Goal: Task Accomplishment & Management: Use online tool/utility

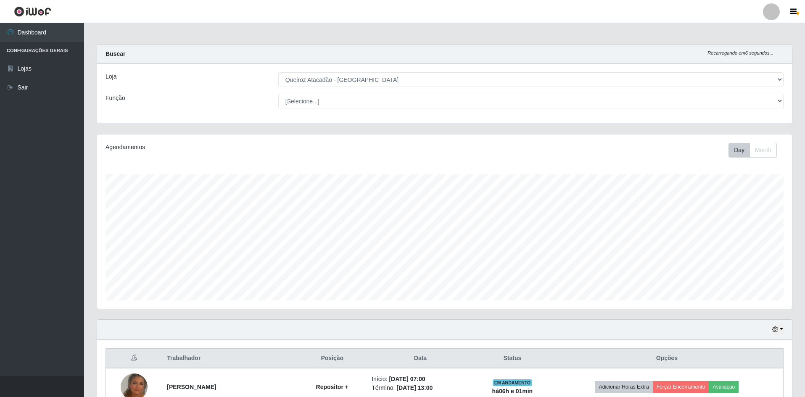
select select "517"
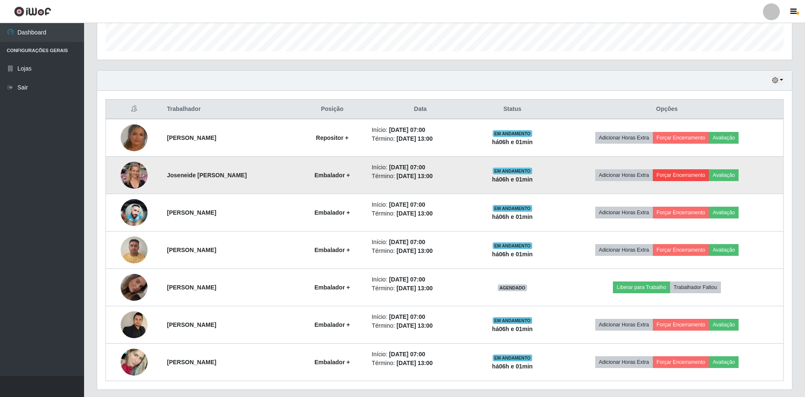
scroll to position [252, 0]
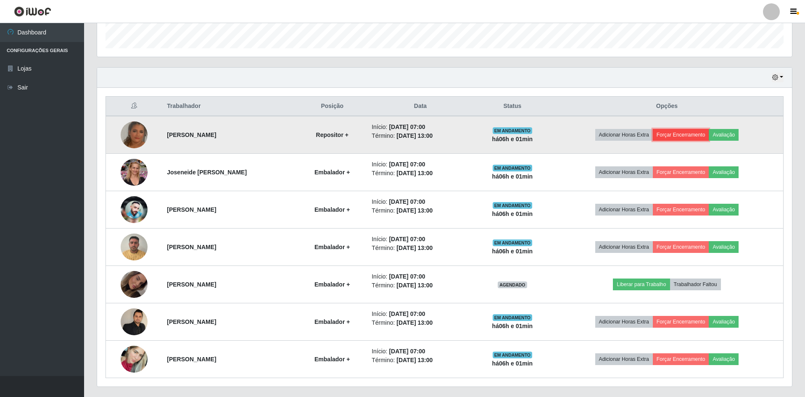
click at [689, 133] on button "Forçar Encerramento" at bounding box center [681, 135] width 56 height 12
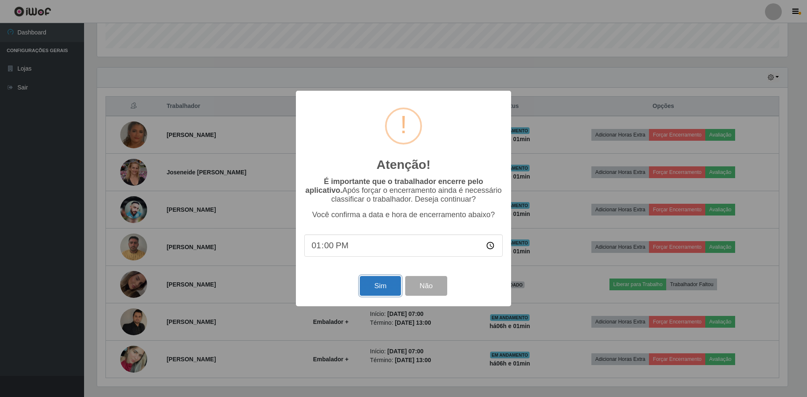
click at [383, 287] on button "Sim" at bounding box center [380, 286] width 41 height 20
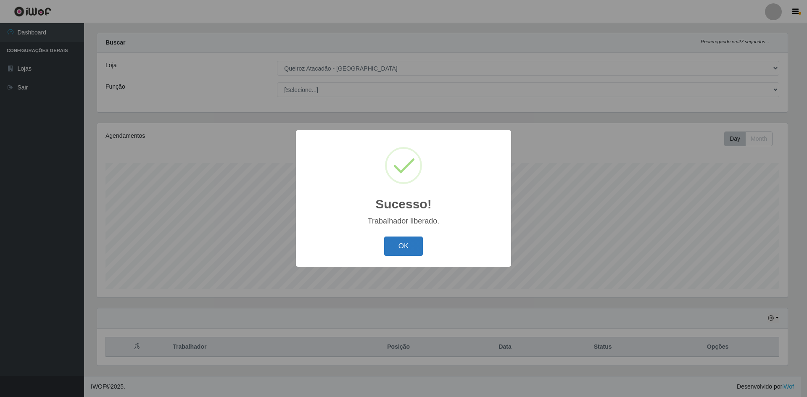
click at [409, 254] on button "OK" at bounding box center [403, 247] width 39 height 20
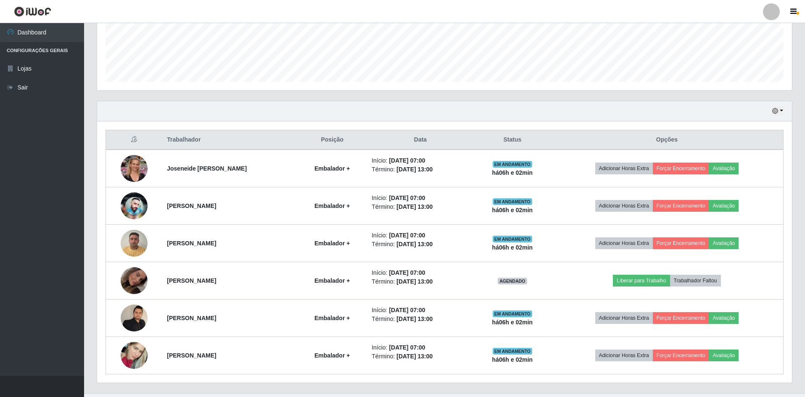
scroll to position [222, 0]
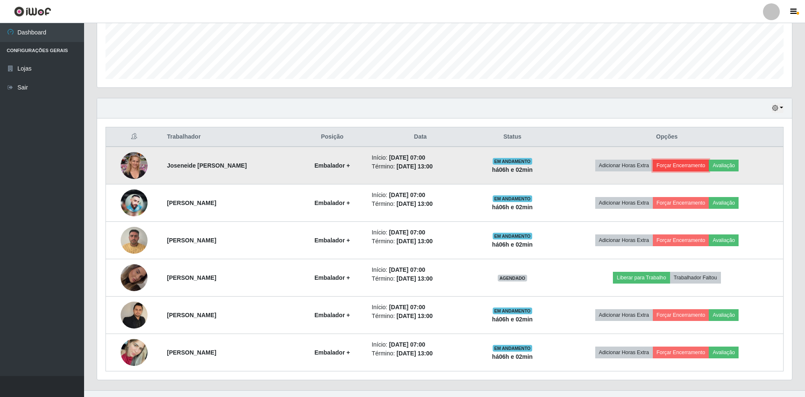
click at [698, 168] on button "Forçar Encerramento" at bounding box center [681, 166] width 56 height 12
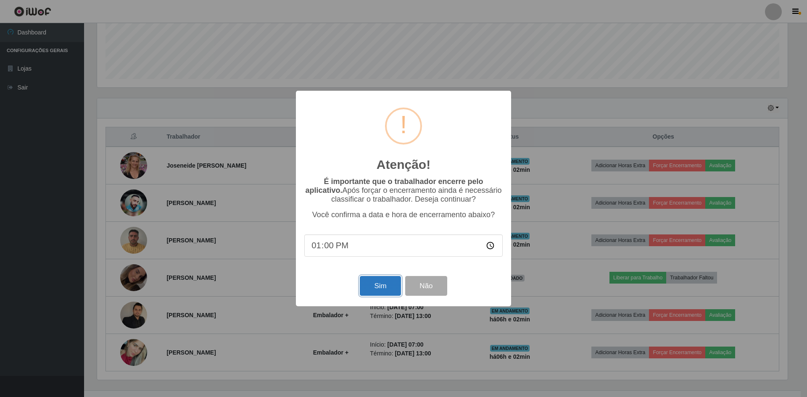
click at [392, 281] on button "Sim" at bounding box center [380, 286] width 41 height 20
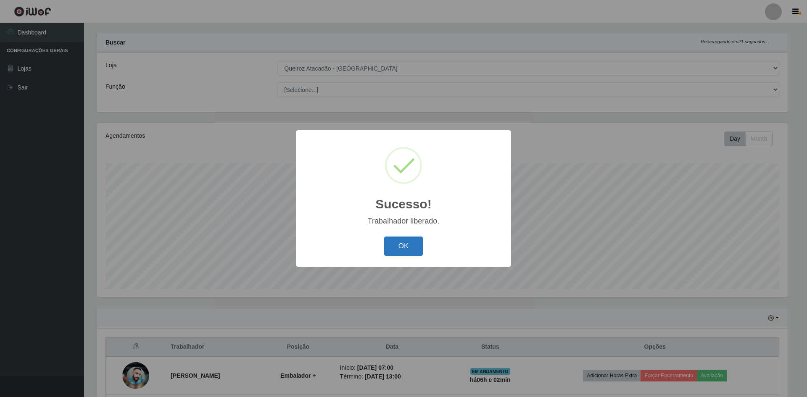
click at [390, 248] on button "OK" at bounding box center [403, 247] width 39 height 20
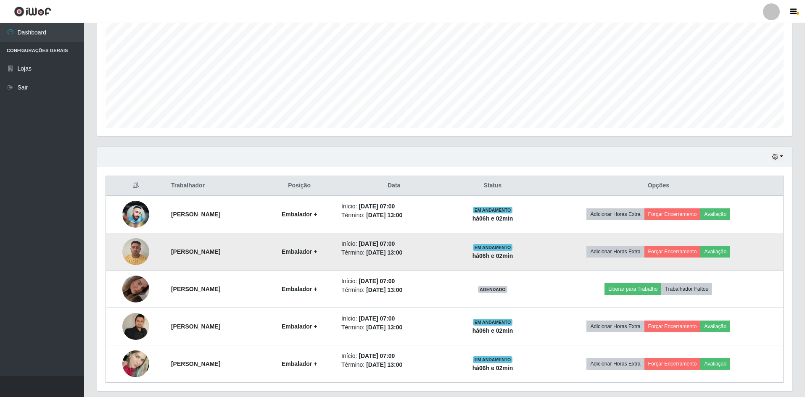
scroll to position [180, 0]
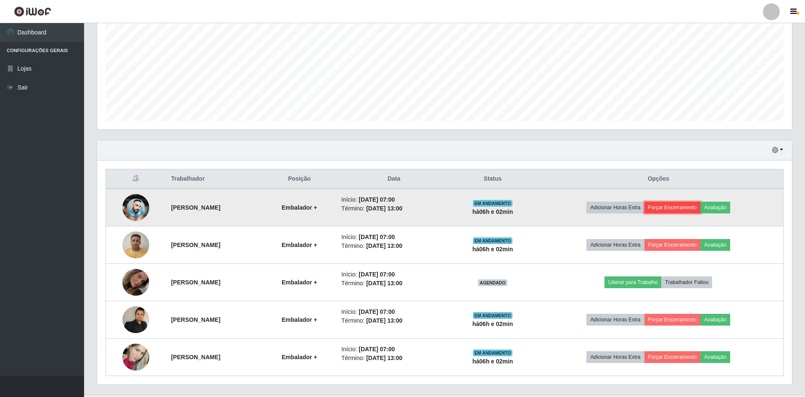
click at [684, 209] on button "Forçar Encerramento" at bounding box center [673, 208] width 56 height 12
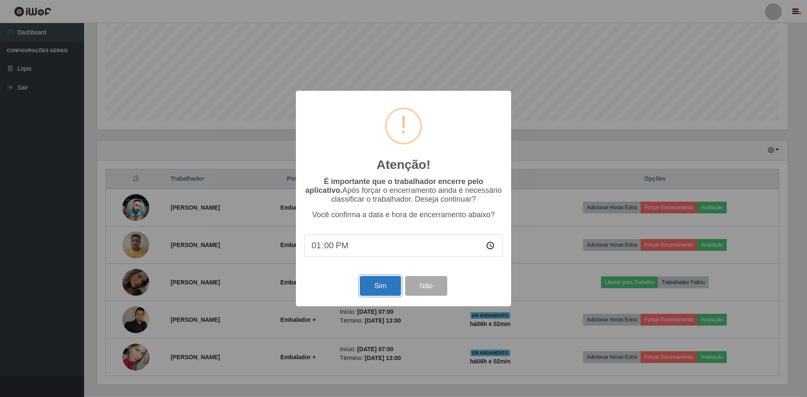
click at [383, 282] on button "Sim" at bounding box center [380, 286] width 41 height 20
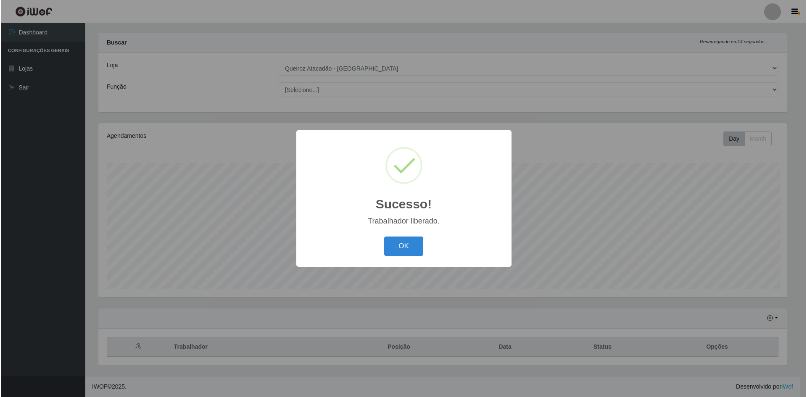
scroll to position [0, 0]
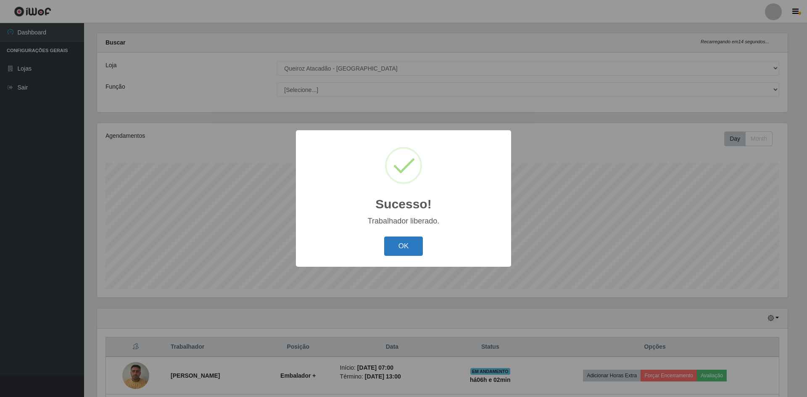
click at [406, 255] on button "OK" at bounding box center [403, 247] width 39 height 20
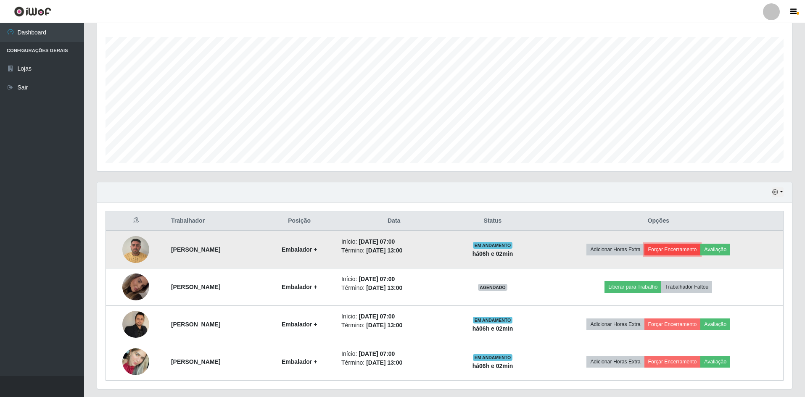
click at [694, 249] on button "Forçar Encerramento" at bounding box center [673, 250] width 56 height 12
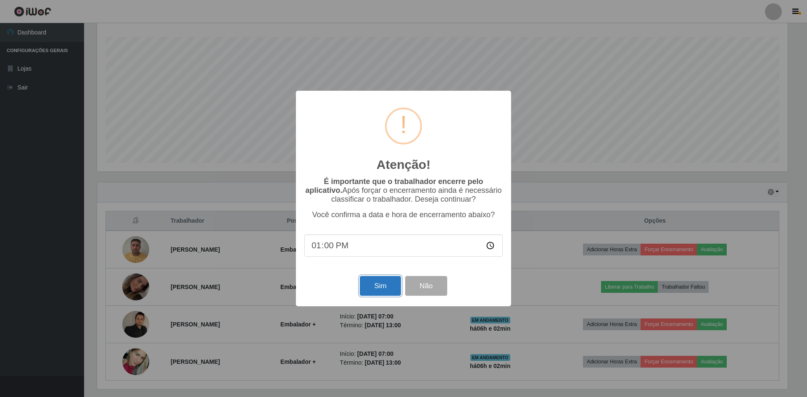
click at [381, 294] on button "Sim" at bounding box center [380, 286] width 41 height 20
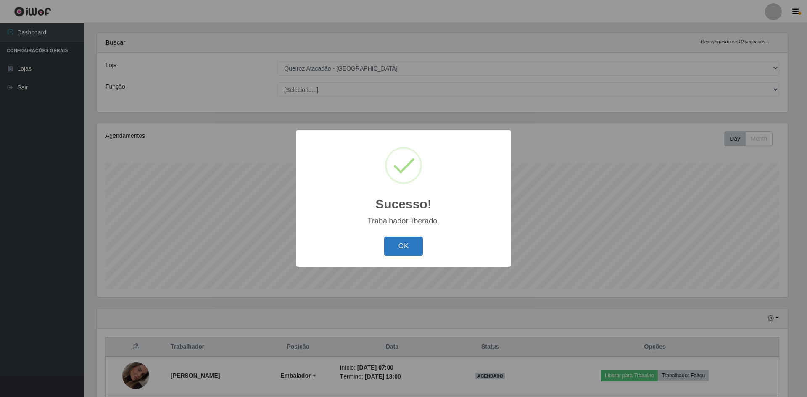
click at [392, 247] on button "OK" at bounding box center [403, 247] width 39 height 20
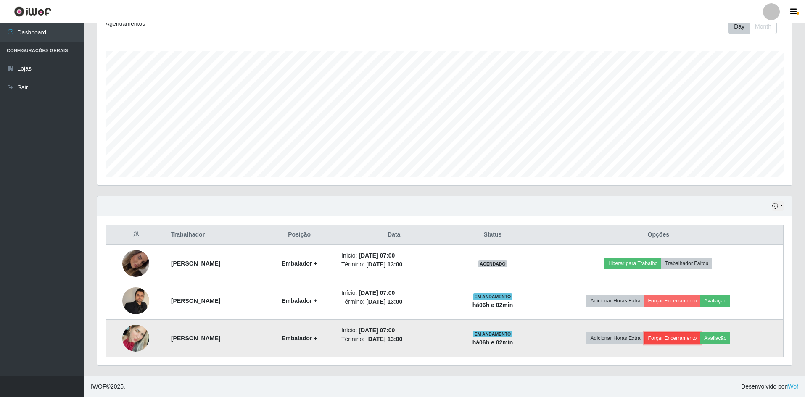
click at [693, 337] on button "Forçar Encerramento" at bounding box center [673, 339] width 56 height 12
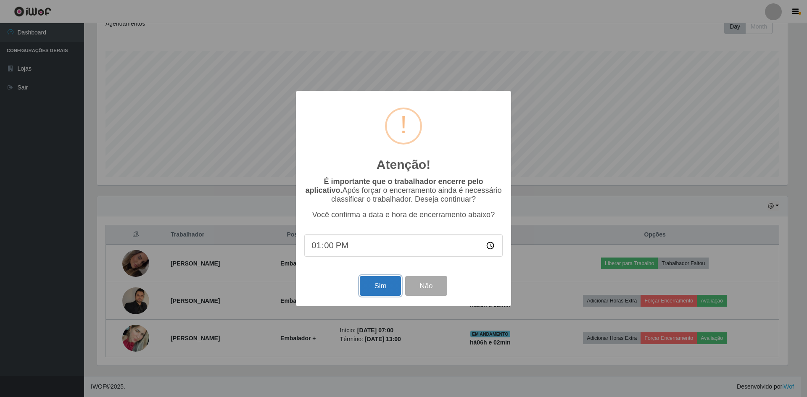
click at [381, 285] on button "Sim" at bounding box center [380, 286] width 41 height 20
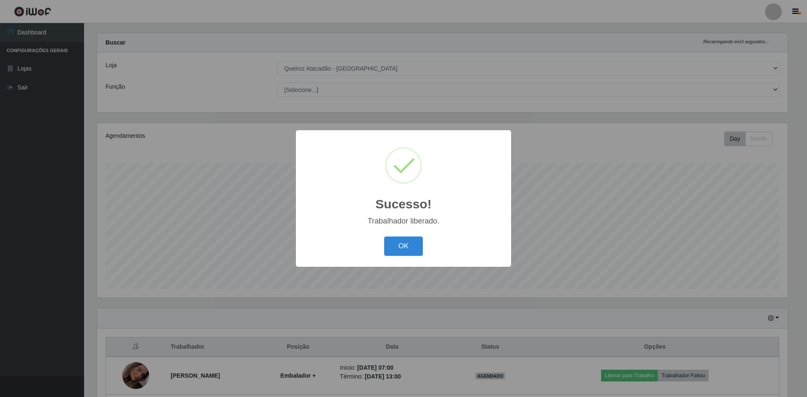
drag, startPoint x: 375, startPoint y: 237, endPoint x: 382, endPoint y: 239, distance: 7.9
click at [378, 237] on div "OK Cancel" at bounding box center [403, 246] width 198 height 24
click at [383, 239] on div "OK Cancel" at bounding box center [403, 246] width 198 height 24
click at [393, 242] on button "OK" at bounding box center [403, 247] width 39 height 20
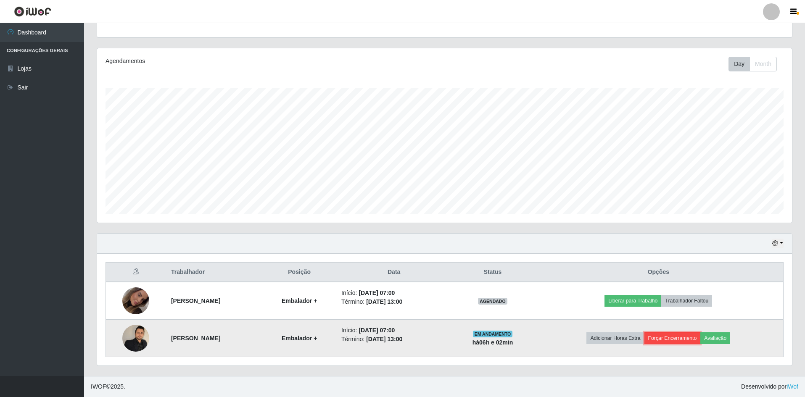
click at [682, 337] on button "Forçar Encerramento" at bounding box center [673, 339] width 56 height 12
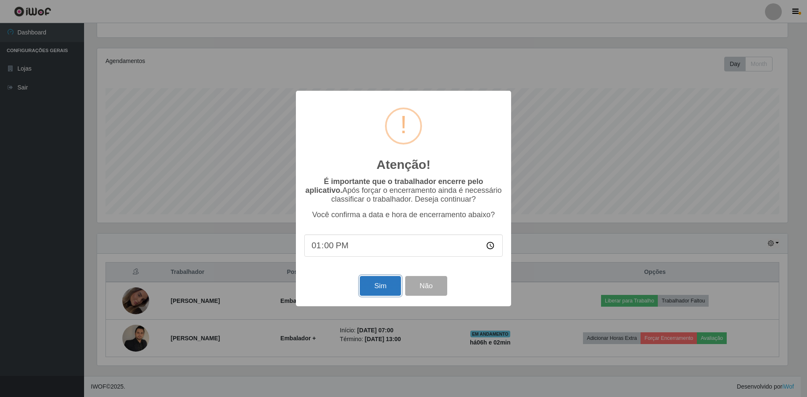
click at [386, 284] on button "Sim" at bounding box center [380, 286] width 41 height 20
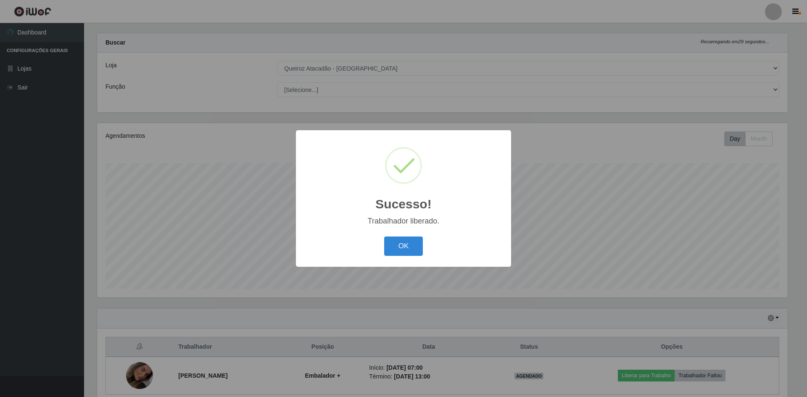
click at [391, 259] on div "Sucesso! × Trabalhador liberado. OK Cancel" at bounding box center [403, 198] width 215 height 136
click at [393, 251] on button "OK" at bounding box center [403, 247] width 39 height 20
